Goal: Task Accomplishment & Management: Use online tool/utility

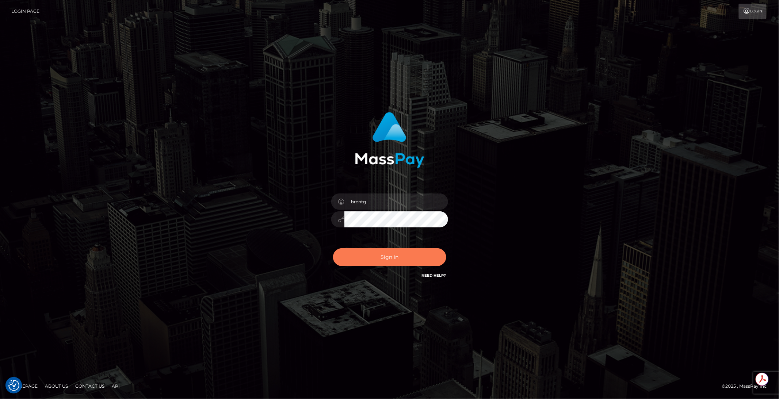
click at [410, 256] on button "Sign in" at bounding box center [389, 257] width 113 height 18
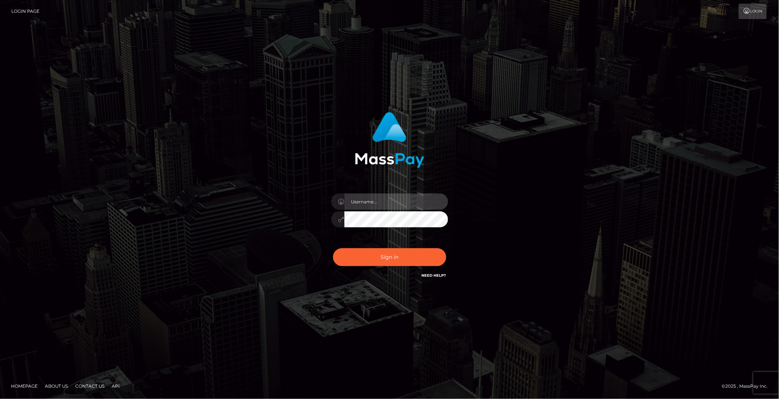
type input "brentg"
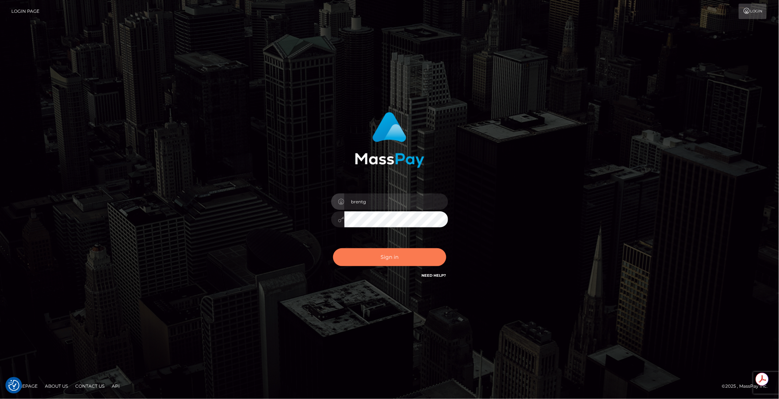
click at [377, 251] on button "Sign in" at bounding box center [389, 257] width 113 height 18
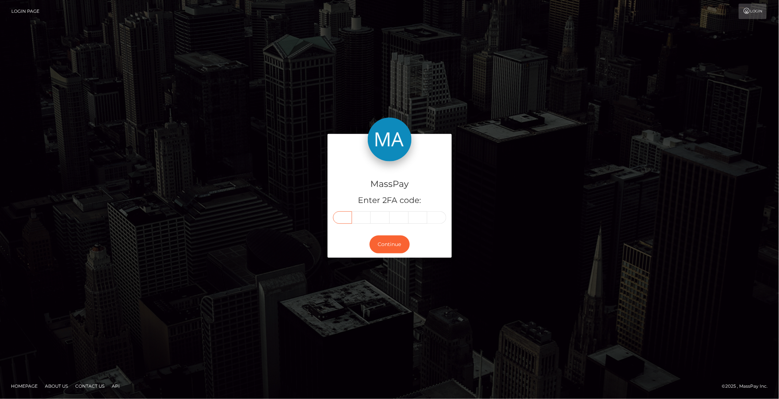
paste input "5"
type input "5"
type input "7"
type input "3"
type input "7"
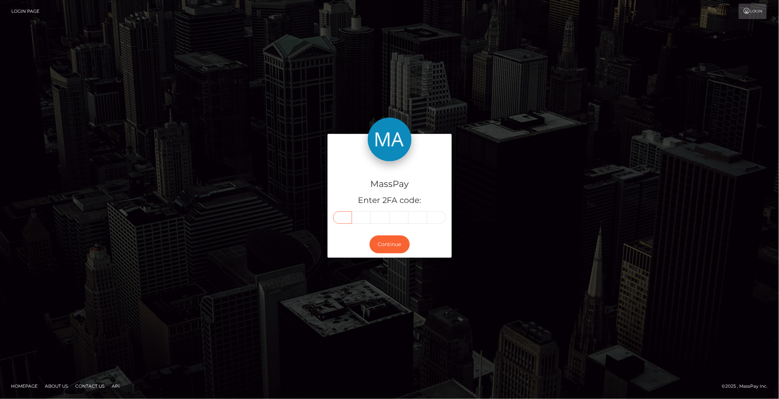
type input "7"
type input "9"
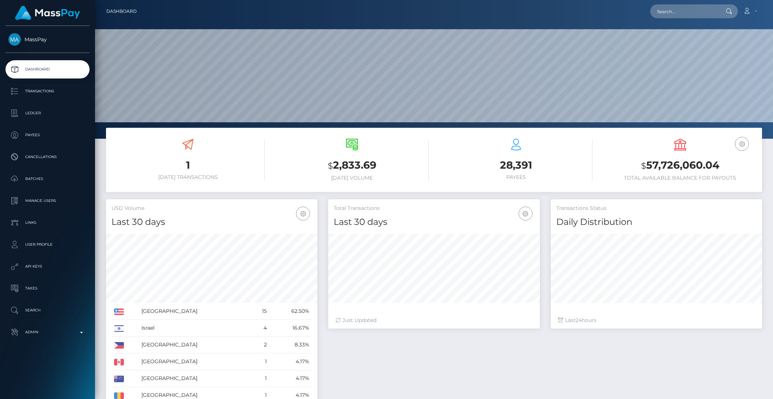
scroll to position [129, 211]
click at [680, 5] on input "text" at bounding box center [684, 11] width 69 height 14
paste input "pout_yKjnlCfWokLeV"
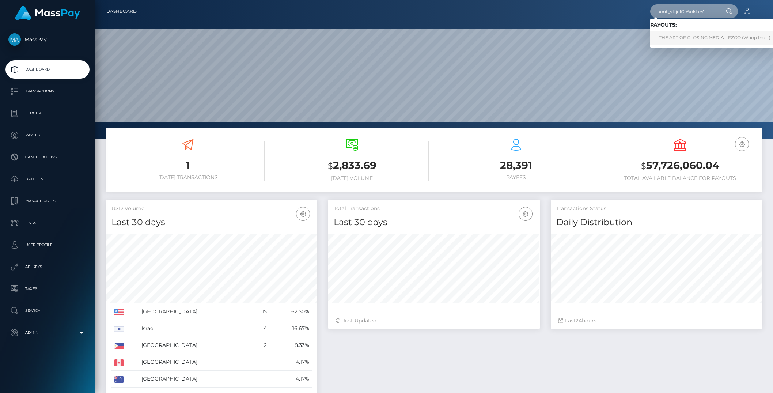
type input "pout_yKjnlCfWokLeV"
click at [677, 35] on link "THE ART OF CLOSING MEDIA - FZCO (Whop Inc - )" at bounding box center [714, 38] width 129 height 14
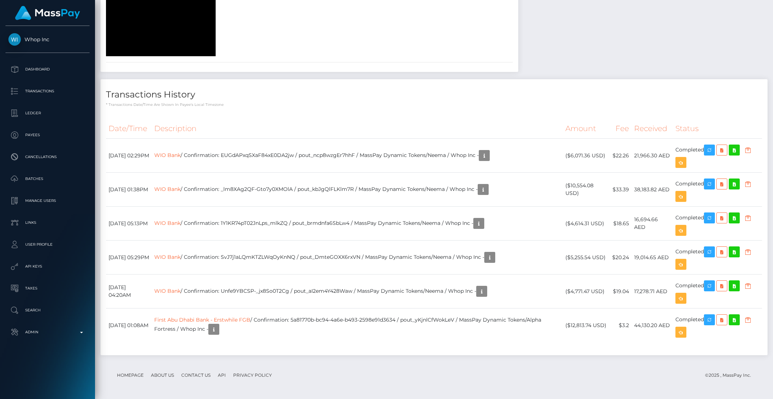
scroll to position [1316, 0]
click at [385, 323] on td "First Abu Dhabi Bank - Erstwhile FGB / Confirmation: 5a81770b-bc94-4a6e-b493-25…" at bounding box center [357, 326] width 411 height 34
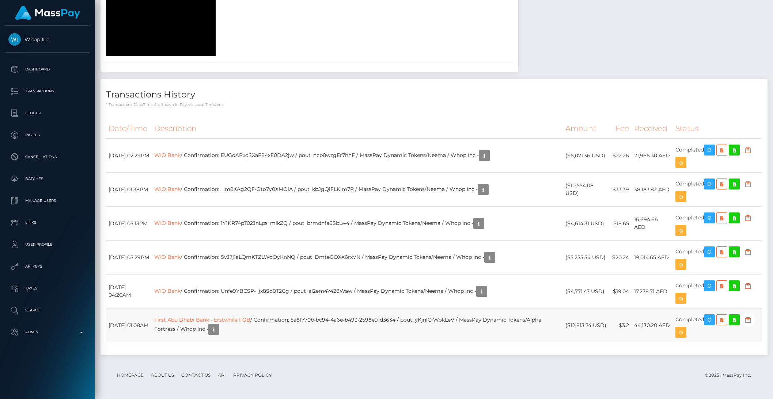
click at [319, 319] on td "First Abu Dhabi Bank - Erstwhile FGB / Confirmation: 5a81770b-bc94-4a6e-b493-25…" at bounding box center [357, 326] width 411 height 34
drag, startPoint x: 317, startPoint y: 320, endPoint x: 359, endPoint y: 318, distance: 41.7
click at [359, 318] on td "First Abu Dhabi Bank - Erstwhile FGB / Confirmation: 5a81770b-bc94-4a6e-b493-25…" at bounding box center [357, 326] width 411 height 34
drag, startPoint x: 318, startPoint y: 320, endPoint x: 360, endPoint y: 320, distance: 41.7
click at [360, 320] on td "First Abu Dhabi Bank - Erstwhile FGB / Confirmation: 5a81770b-bc94-4a6e-b493-25…" at bounding box center [357, 326] width 411 height 34
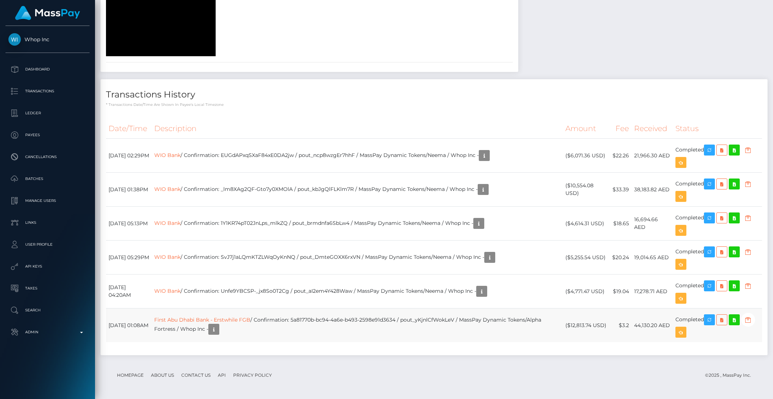
click at [316, 324] on td "First Abu Dhabi Bank - Erstwhile FGB / Confirmation: 5a81770b-bc94-4a6e-b493-25…" at bounding box center [357, 326] width 411 height 34
drag, startPoint x: 317, startPoint y: 320, endPoint x: 422, endPoint y: 322, distance: 105.2
click at [422, 322] on td "First Abu Dhabi Bank - Erstwhile FGB / Confirmation: 5a81770b-bc94-4a6e-b493-25…" at bounding box center [357, 326] width 411 height 34
copy td "5a81770b-bc94-4a6e-b493-2598e91d3634"
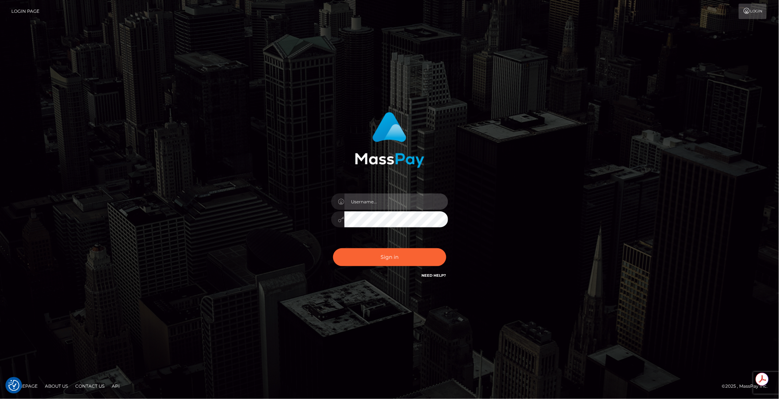
type input "brentg"
click at [399, 257] on button "Sign in" at bounding box center [389, 257] width 113 height 18
type input "brentg"
click at [380, 263] on button "Sign in" at bounding box center [389, 257] width 113 height 18
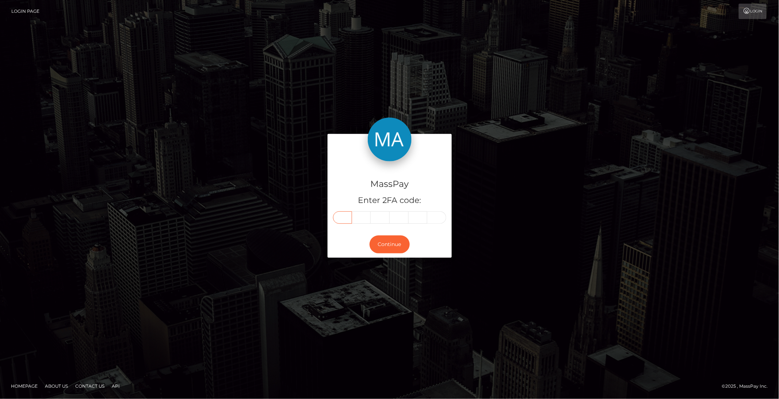
paste input "8"
type input "8"
type input "9"
type input "7"
type input "6"
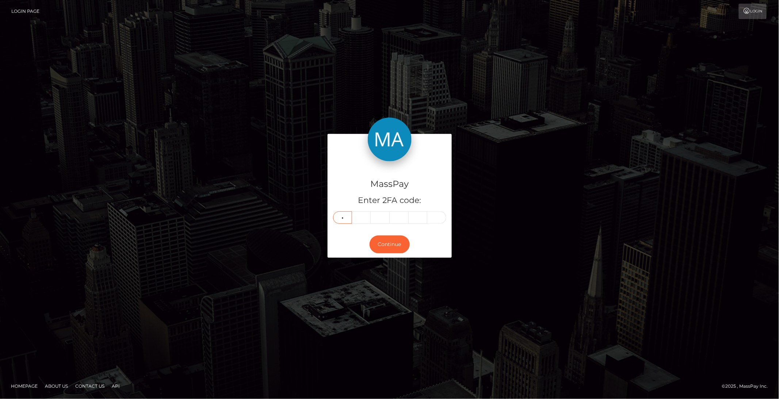
type input "3"
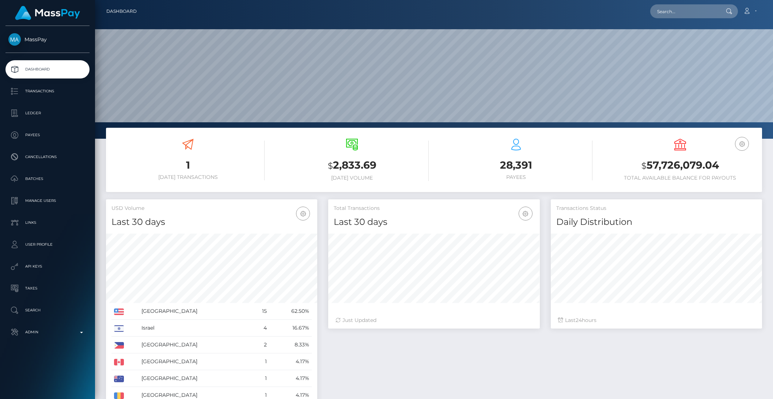
scroll to position [129, 211]
click at [670, 14] on input "text" at bounding box center [684, 11] width 69 height 14
paste input "5a81770b-bc94-4a6e-b493-2598e91d3634"
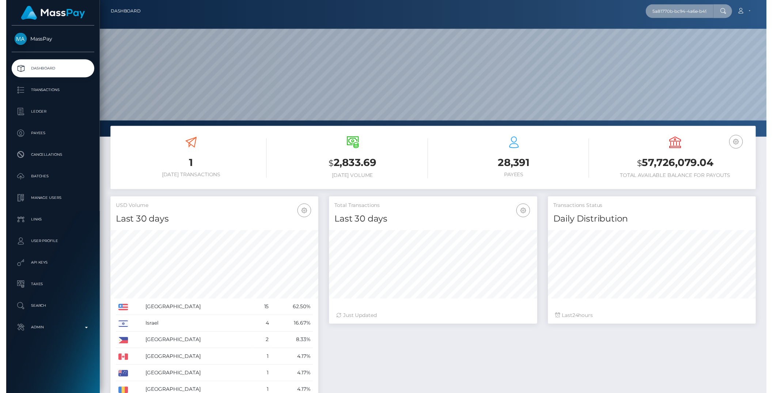
scroll to position [0, 41]
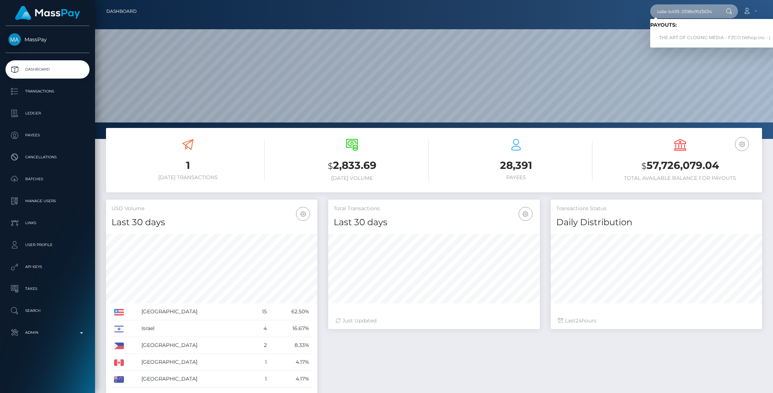
type input "5a81770b-bc94-4a6e-b493-2598e91d3634"
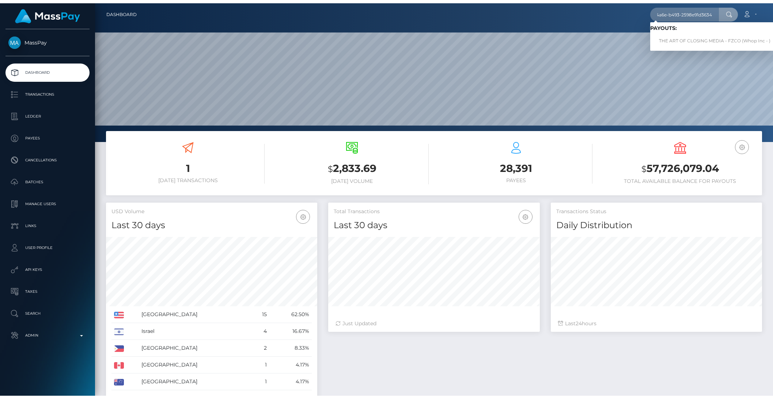
scroll to position [0, 0]
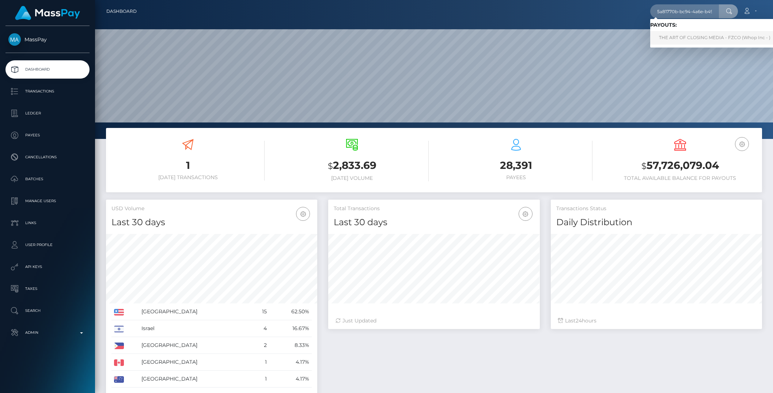
click at [676, 39] on link "THE ART OF CLOSING MEDIA - FZCO (Whop Inc - )" at bounding box center [714, 38] width 129 height 14
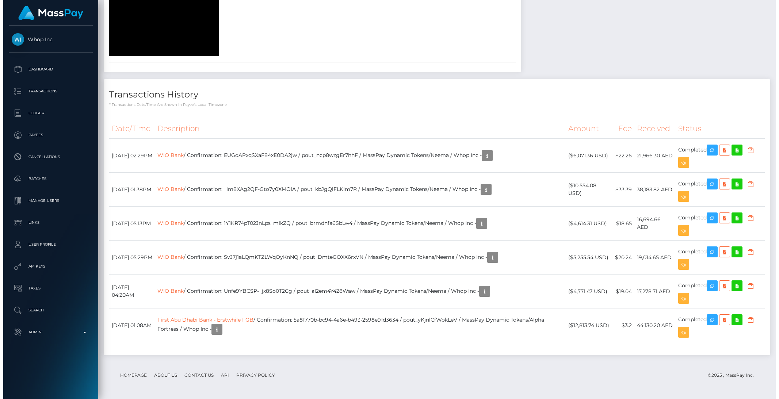
scroll to position [1316, 0]
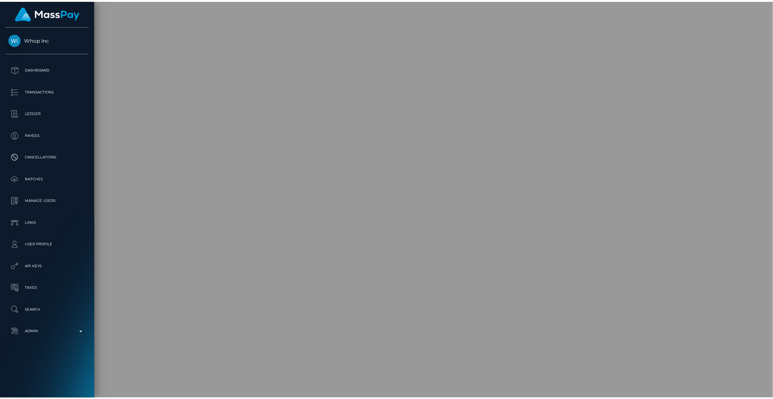
scroll to position [365269, 365145]
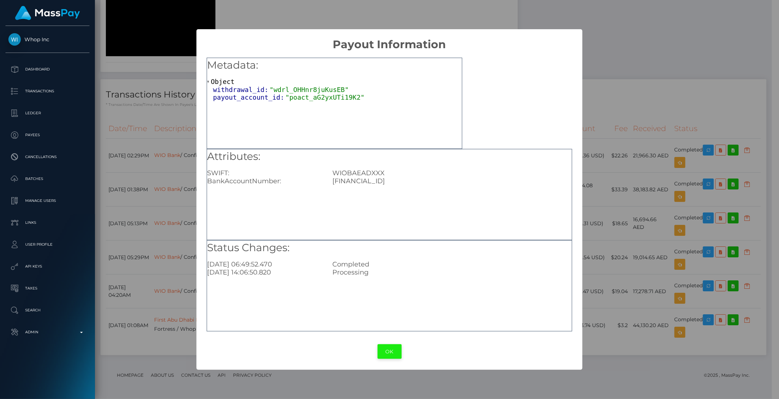
click at [385, 349] on button "OK" at bounding box center [390, 352] width 24 height 15
